Goal: Transaction & Acquisition: Purchase product/service

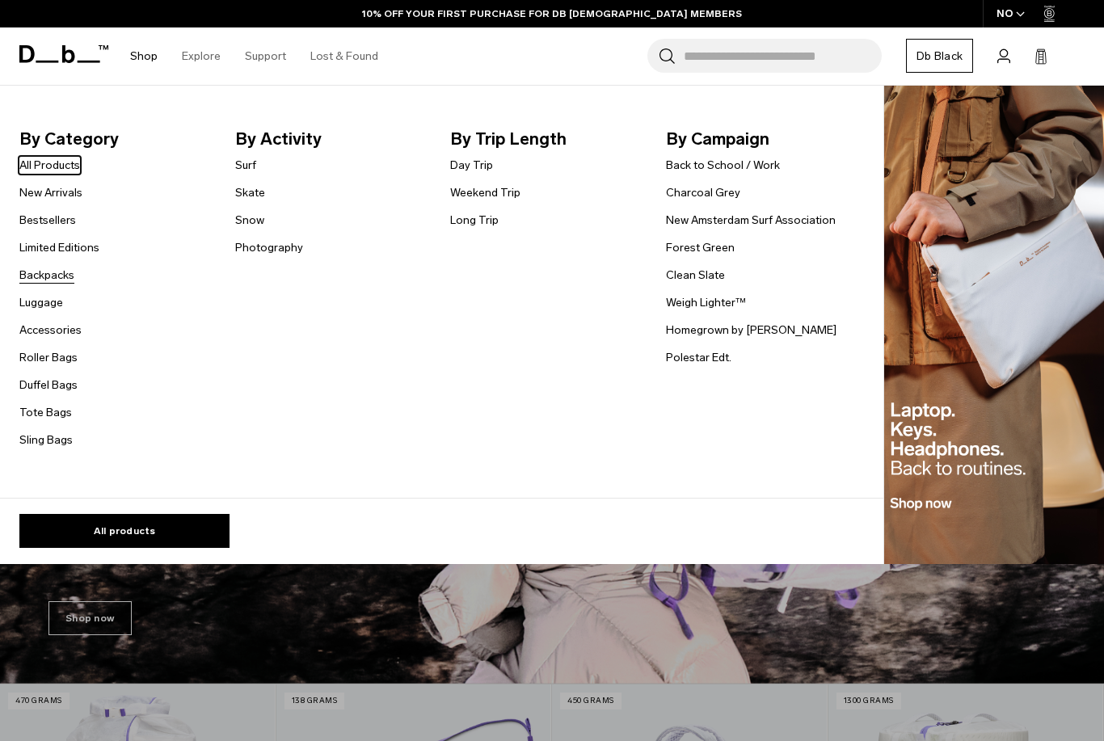
click at [38, 280] on link "Backpacks" at bounding box center [46, 275] width 55 height 17
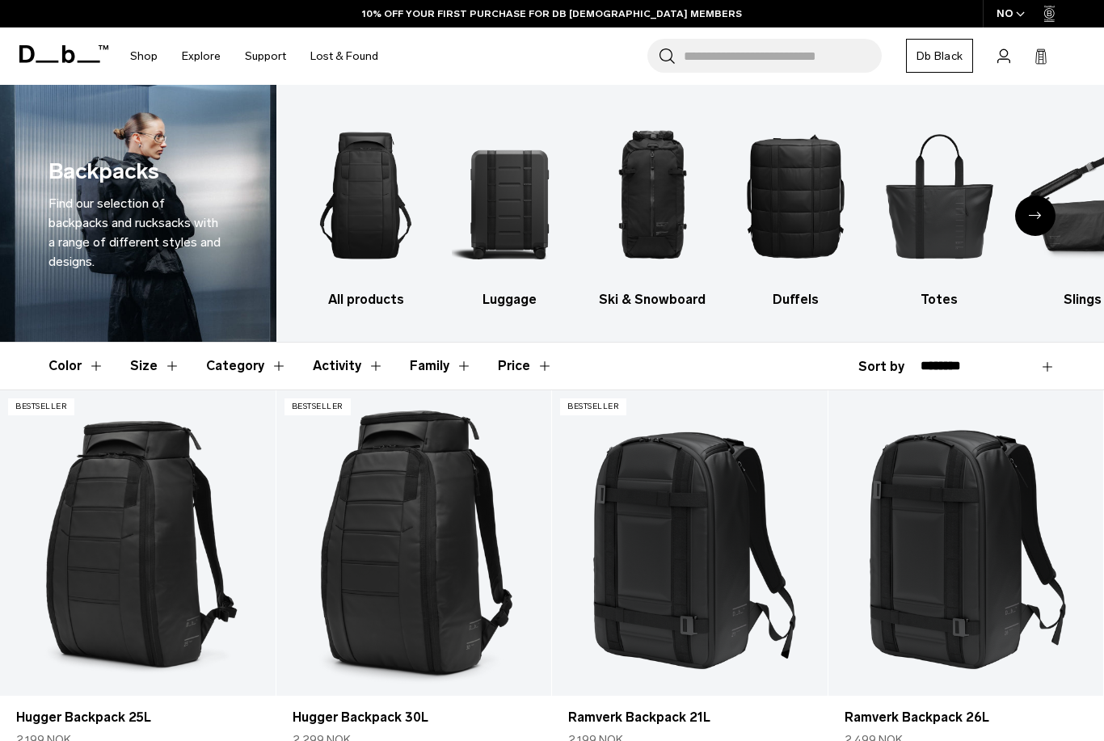
click at [154, 370] on button "Size" at bounding box center [155, 366] width 50 height 47
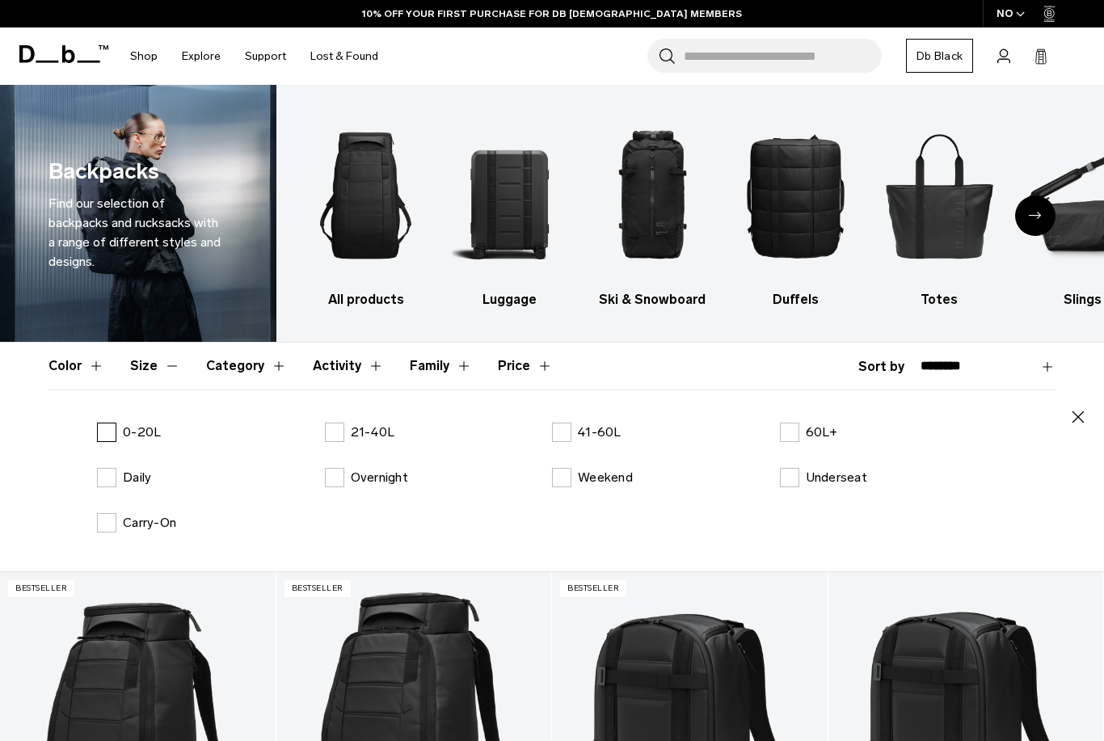
click at [104, 423] on label "0-20L" at bounding box center [129, 432] width 64 height 19
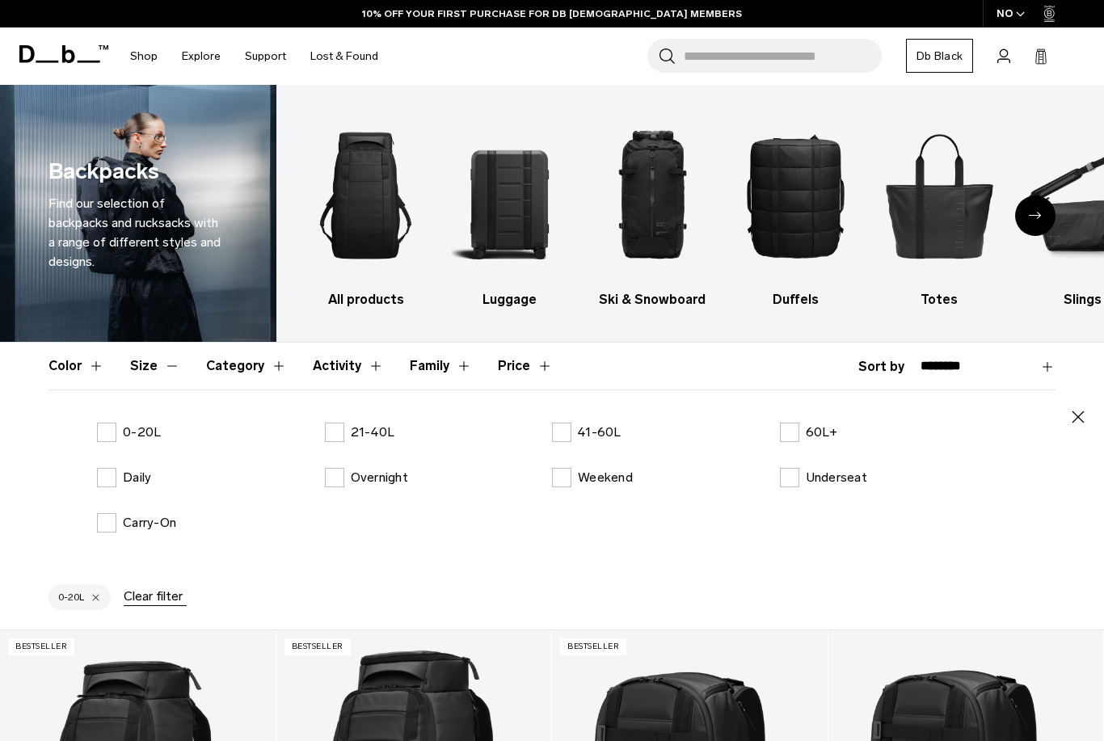
click at [154, 373] on button "Size" at bounding box center [155, 366] width 50 height 47
